Goal: Navigation & Orientation: Find specific page/section

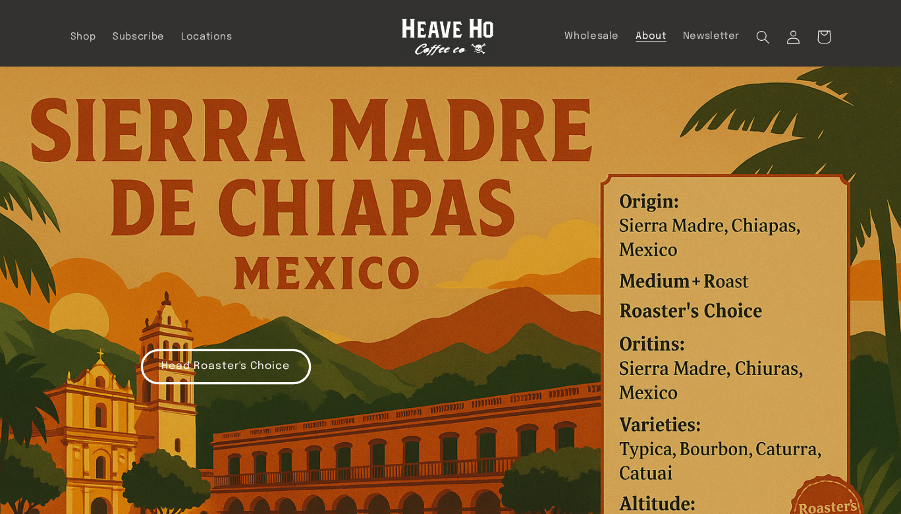
click at [648, 35] on span "About" at bounding box center [651, 36] width 30 height 13
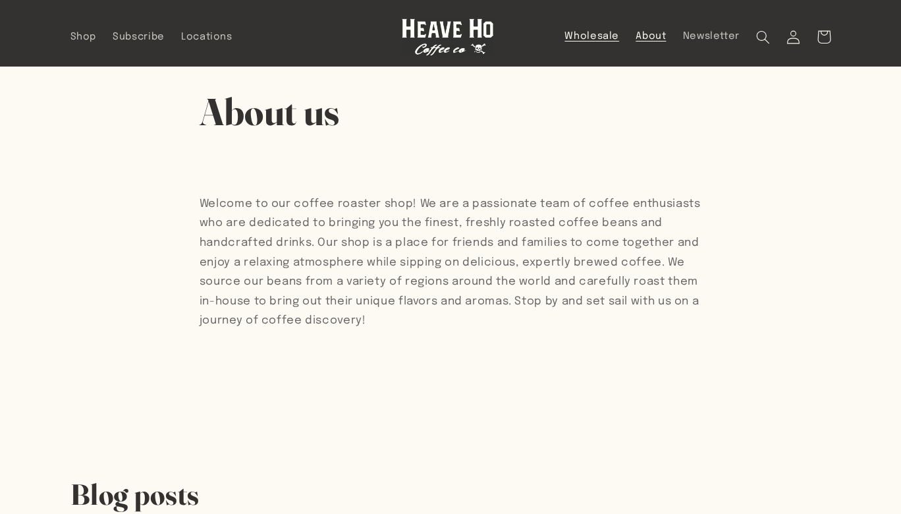
click at [590, 38] on span "Wholesale" at bounding box center [592, 36] width 55 height 13
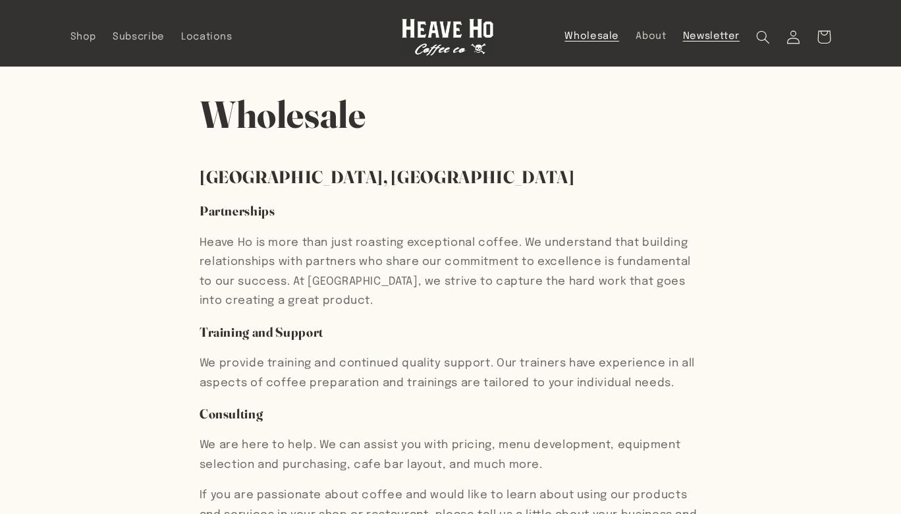
click at [704, 36] on span "Newsletter" at bounding box center [711, 36] width 57 height 13
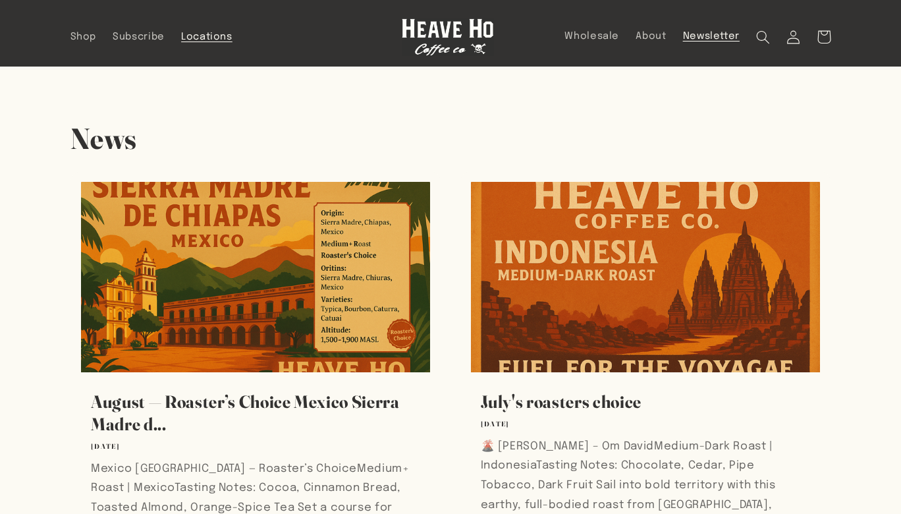
click at [208, 41] on span "Locations" at bounding box center [206, 37] width 51 height 13
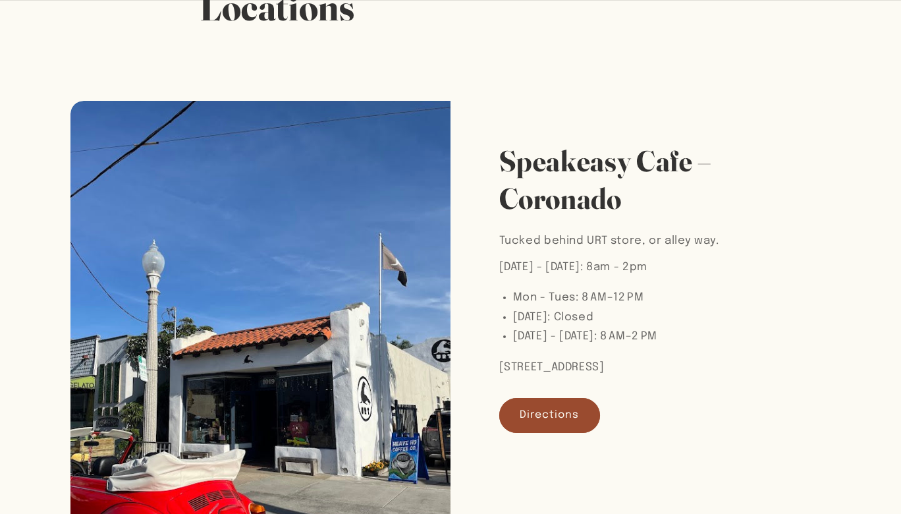
scroll to position [107, 0]
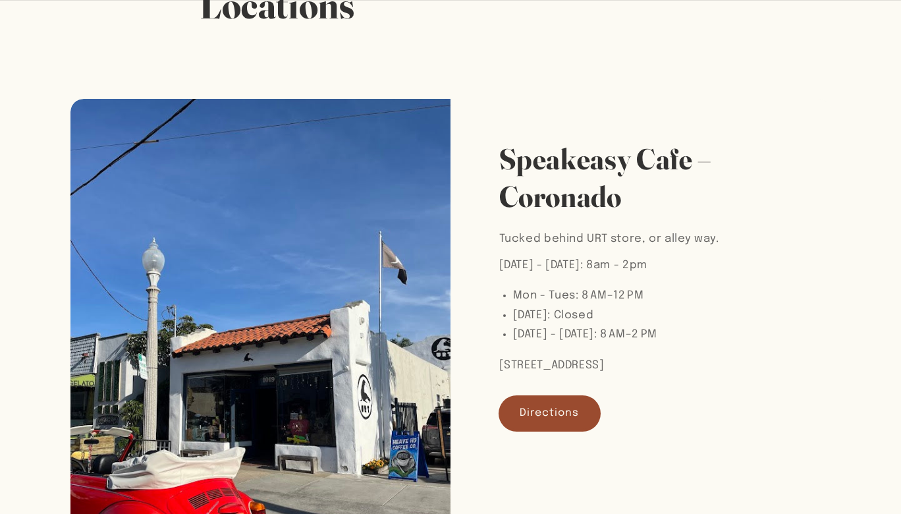
click at [572, 405] on link "Directions" at bounding box center [549, 413] width 101 height 35
